Goal: Transaction & Acquisition: Purchase product/service

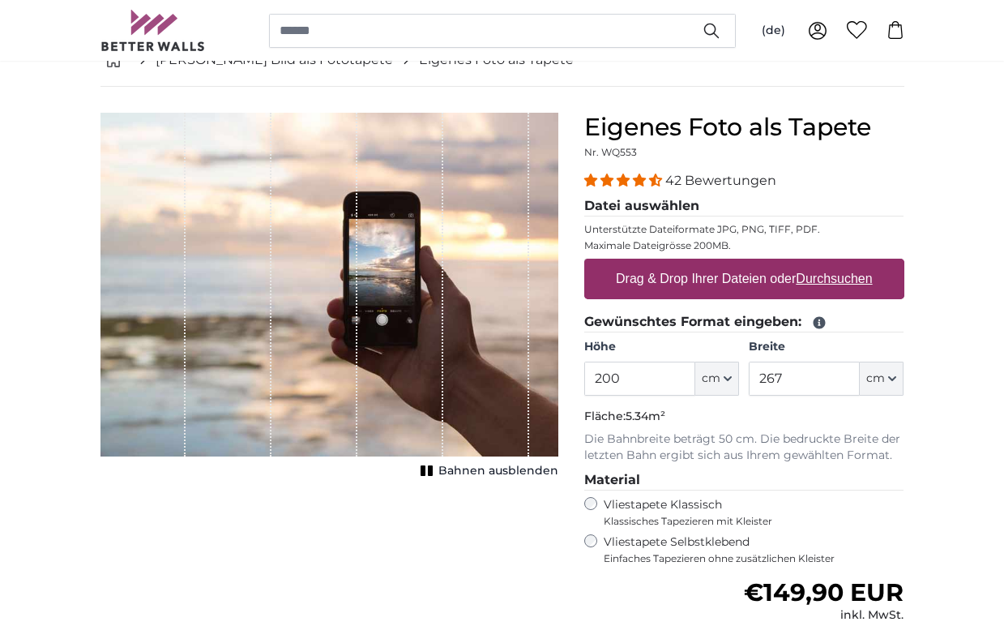
scroll to position [98, 0]
click at [601, 378] on input "200" at bounding box center [639, 378] width 111 height 34
type input "100"
click at [484, 576] on div "Abbrechen Bild zuschneiden Bahnen ausblenden" at bounding box center [330, 478] width 484 height 730
click at [768, 378] on input "267" at bounding box center [804, 378] width 111 height 34
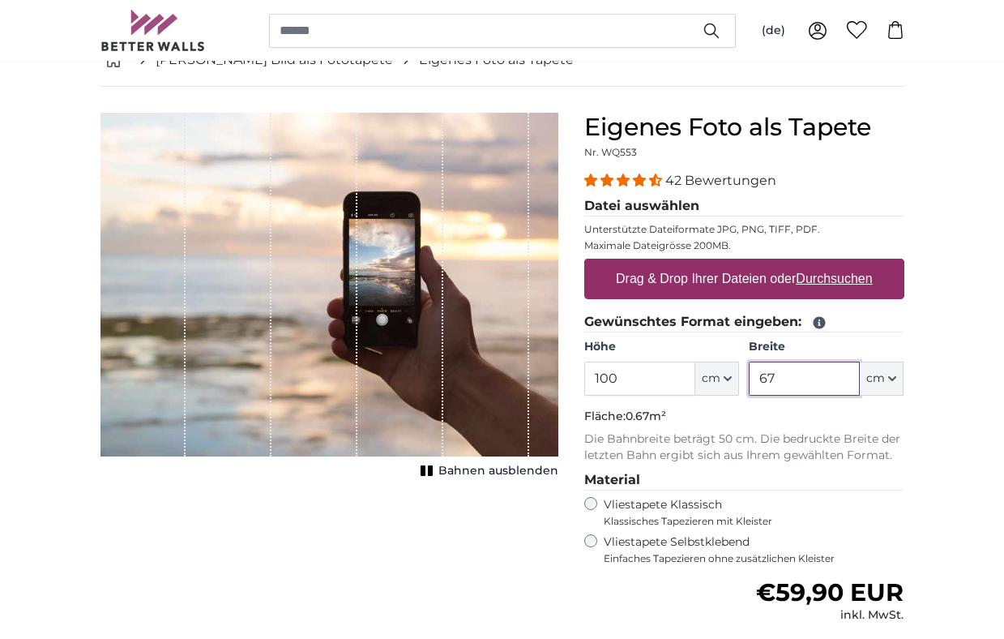
type input "6"
click at [469, 536] on div "Abbrechen Bild zuschneiden Bahnen ausblenden" at bounding box center [330, 478] width 484 height 730
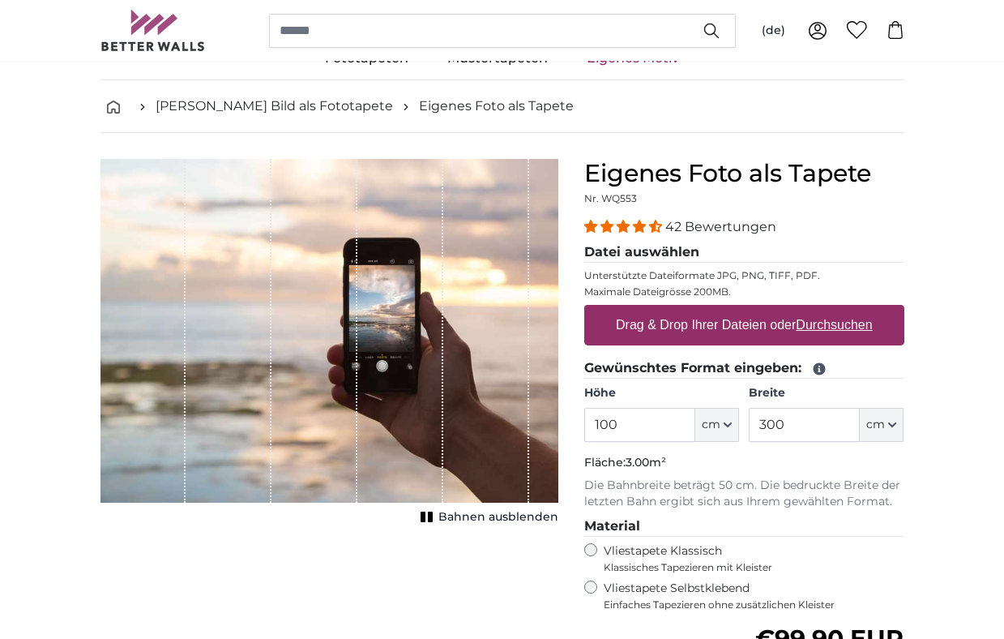
scroll to position [52, 0]
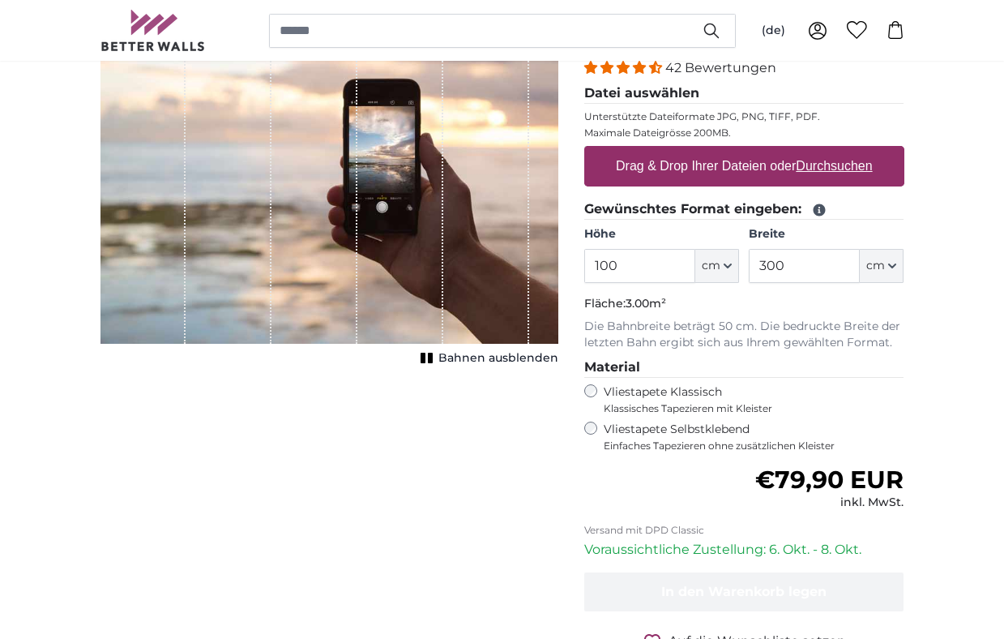
scroll to position [236, 0]
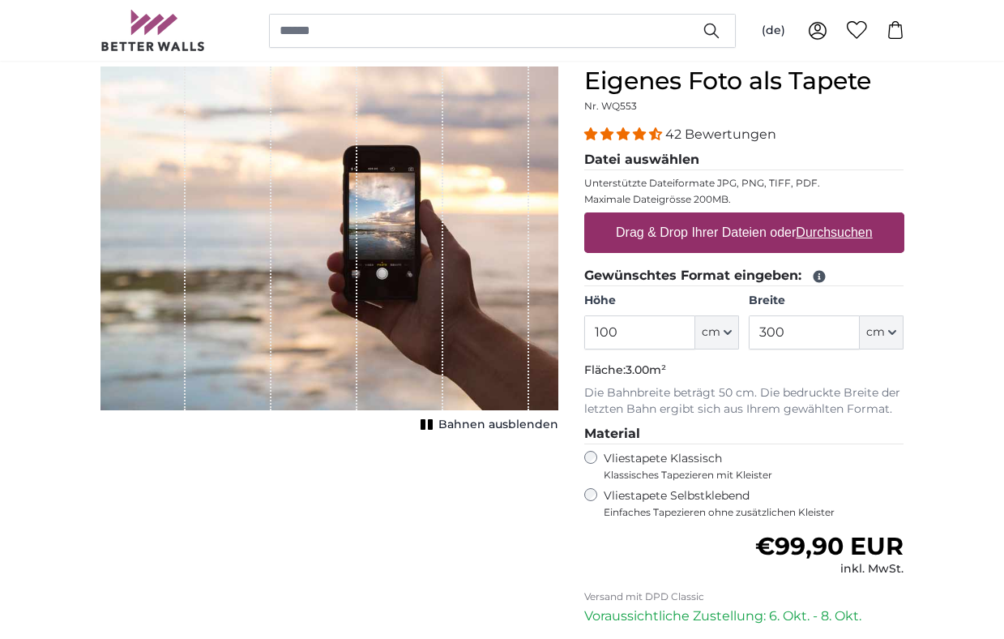
scroll to position [156, 0]
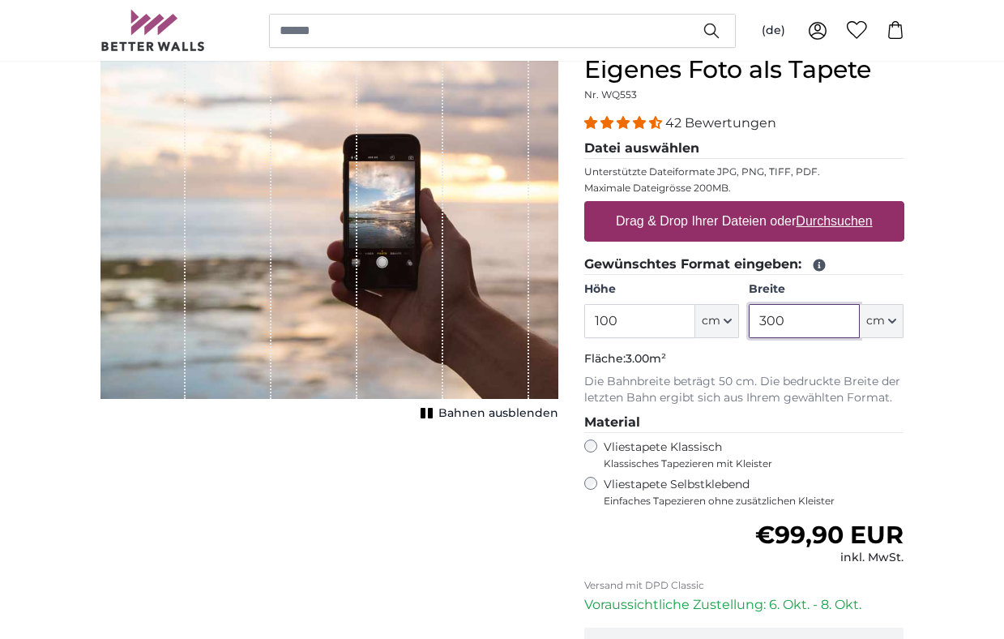
drag, startPoint x: 786, startPoint y: 318, endPoint x: 701, endPoint y: 319, distance: 85.1
click at [701, 319] on div "Höhe 100 ft cm Centimeter (cm) Inches (inch) Feet (ft. in.) Breite 300 ft cm Ce…" at bounding box center [744, 309] width 320 height 57
type input "150"
click at [455, 491] on div "Abbrechen Bild zuschneiden Bahnen ausblenden" at bounding box center [330, 420] width 484 height 730
drag, startPoint x: 620, startPoint y: 323, endPoint x: 529, endPoint y: 320, distance: 90.8
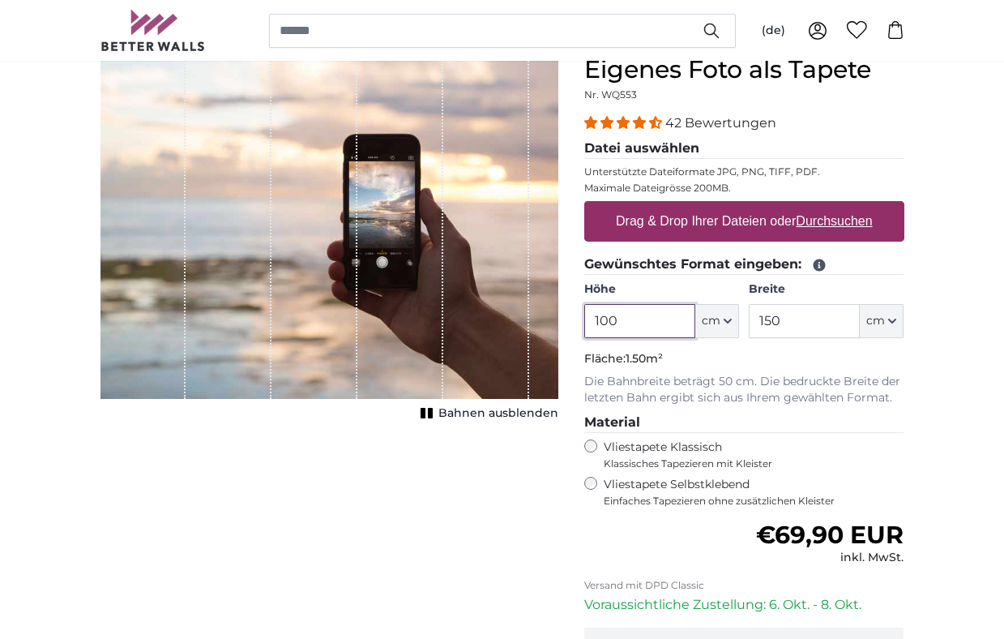
click at [533, 321] on product-detail "Abbrechen Bild zuschneiden Bahnen ausblenden Eigenes Foto als Tapete Nr. WQ553 …" at bounding box center [503, 407] width 830 height 756
type input "300"
drag, startPoint x: 787, startPoint y: 319, endPoint x: 699, endPoint y: 318, distance: 88.3
click at [699, 318] on div "Höhe 300 ft cm Centimeter (cm) Inches (inch) Feet (ft. in.) Breite 150 ft cm Ce…" at bounding box center [744, 309] width 320 height 57
click at [465, 528] on div "Abbrechen Bild zuschneiden Bahnen ausblenden" at bounding box center [330, 420] width 484 height 730
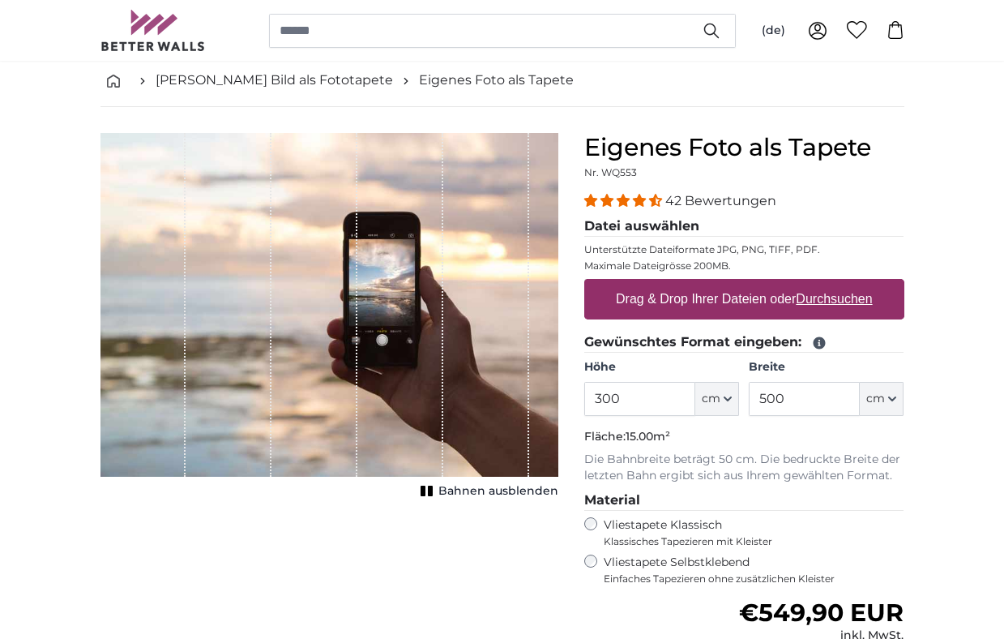
scroll to position [79, 0]
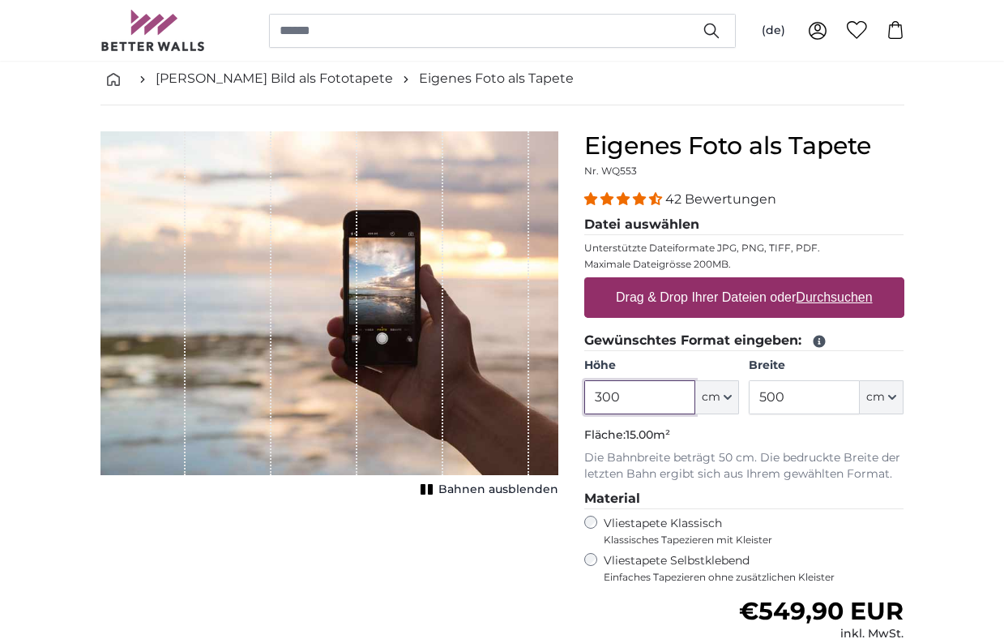
drag, startPoint x: 625, startPoint y: 400, endPoint x: 539, endPoint y: 400, distance: 85.9
click at [539, 400] on product-detail "Abbrechen Bild zuschneiden Bahnen ausblenden Eigenes Foto als Tapete Nr. WQ553 …" at bounding box center [503, 483] width 830 height 756
click at [812, 395] on input "500" at bounding box center [804, 397] width 111 height 34
drag, startPoint x: 788, startPoint y: 402, endPoint x: 727, endPoint y: 400, distance: 60.8
click at [727, 400] on div "Höhe 300 ft cm Centimeter (cm) Inches (inch) Feet (ft. in.) Breite 500 ft cm Ce…" at bounding box center [744, 385] width 320 height 57
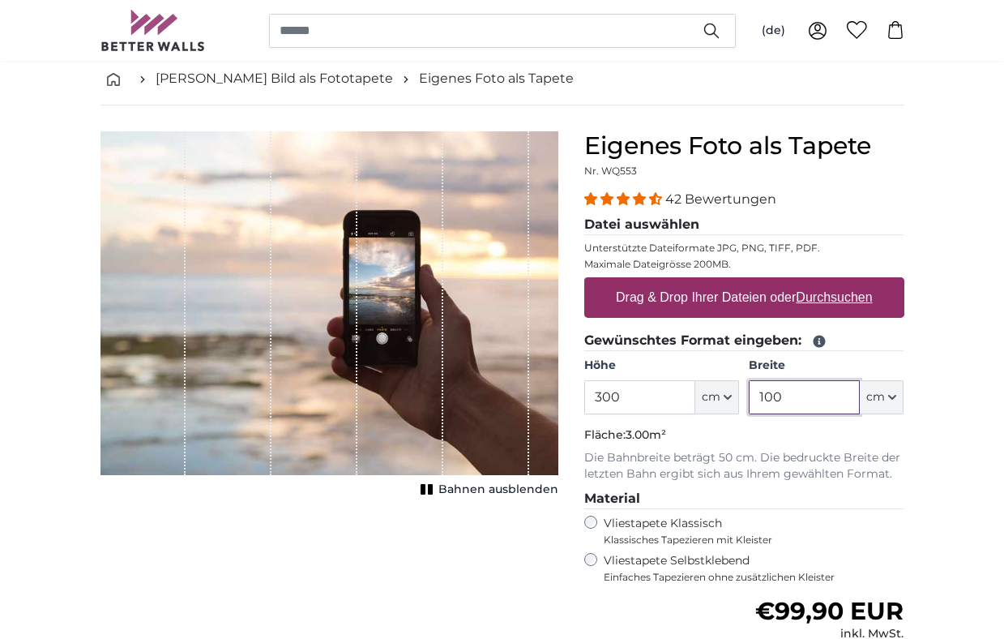
type input "100"
click at [409, 541] on div "Abbrechen Bild zuschneiden Bahnen ausblenden" at bounding box center [330, 496] width 484 height 730
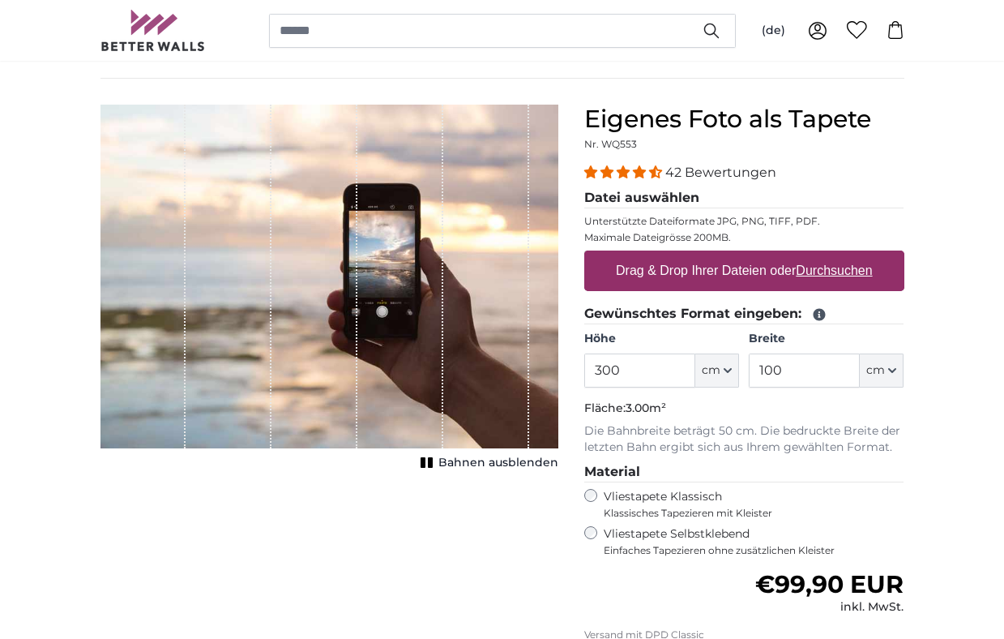
scroll to position [99, 0]
